Goal: Task Accomplishment & Management: Use online tool/utility

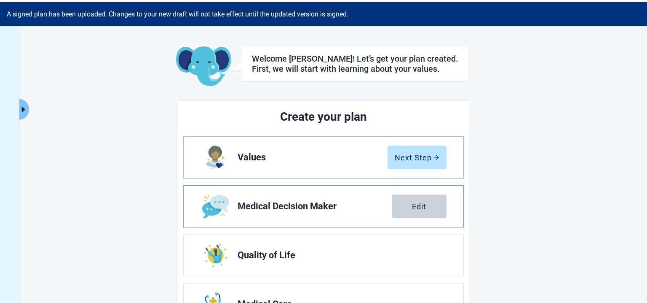
scroll to position [25, 0]
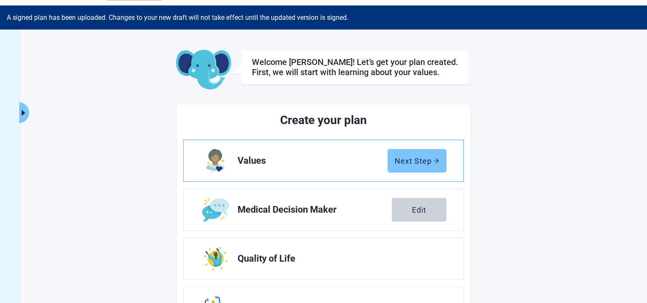
click at [424, 161] on div "Next Step" at bounding box center [417, 160] width 45 height 8
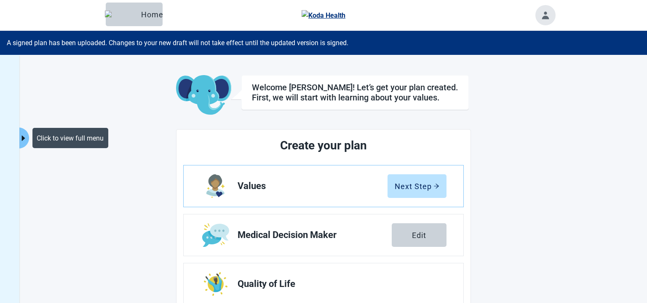
click at [26, 139] on icon "caret-right" at bounding box center [23, 138] width 8 height 8
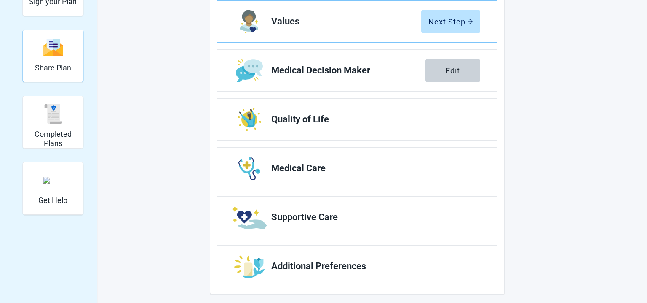
scroll to position [169, 0]
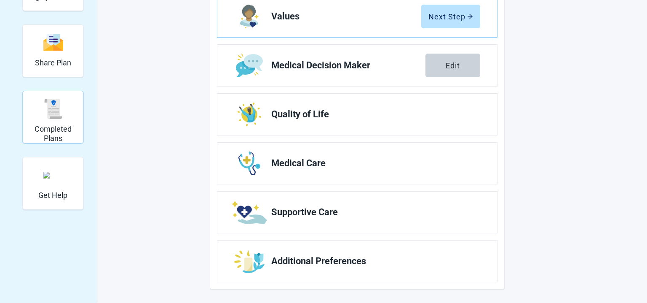
click at [42, 125] on h2 "Completed Plans" at bounding box center [53, 133] width 54 height 18
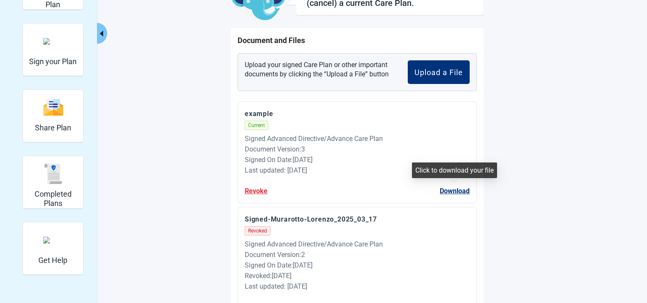
scroll to position [103, 0]
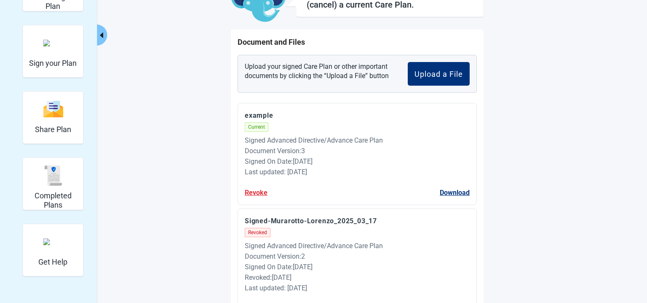
click at [264, 112] on p "example" at bounding box center [357, 115] width 225 height 11
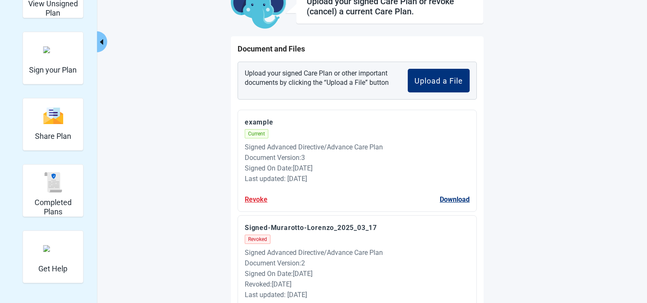
scroll to position [96, 0]
click at [460, 196] on button "Download" at bounding box center [455, 199] width 30 height 11
